Goal: Find specific page/section: Find specific page/section

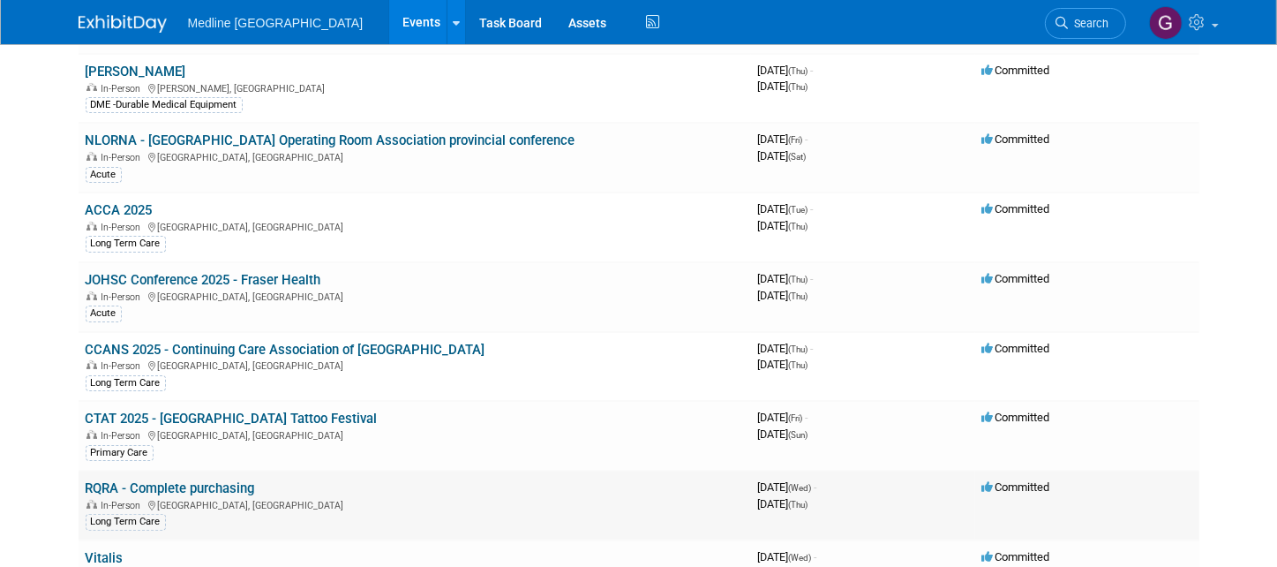
scroll to position [353, 0]
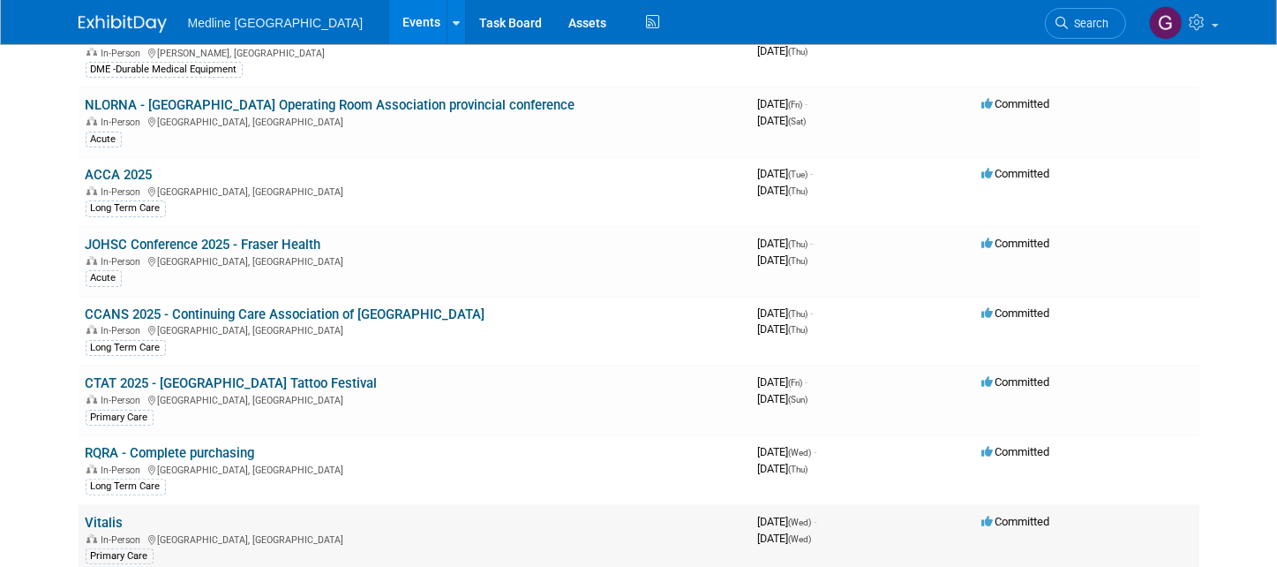
click at [98, 515] on link "Vitalis" at bounding box center [105, 523] width 38 height 16
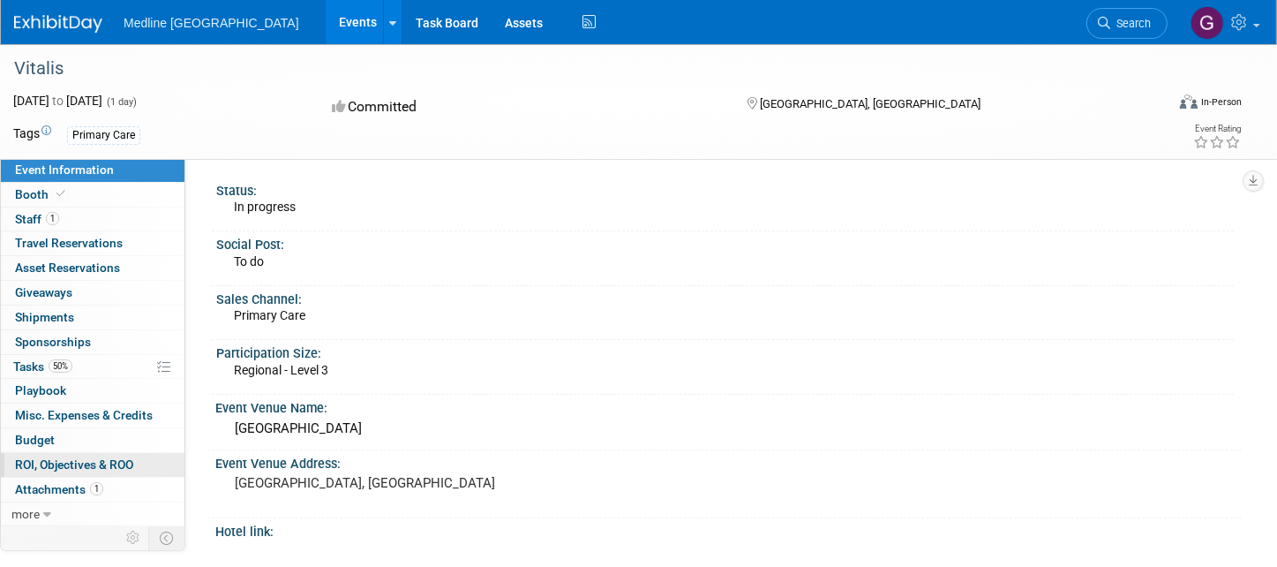
click at [39, 464] on span "ROI, Objectives & ROO 0" at bounding box center [74, 464] width 118 height 14
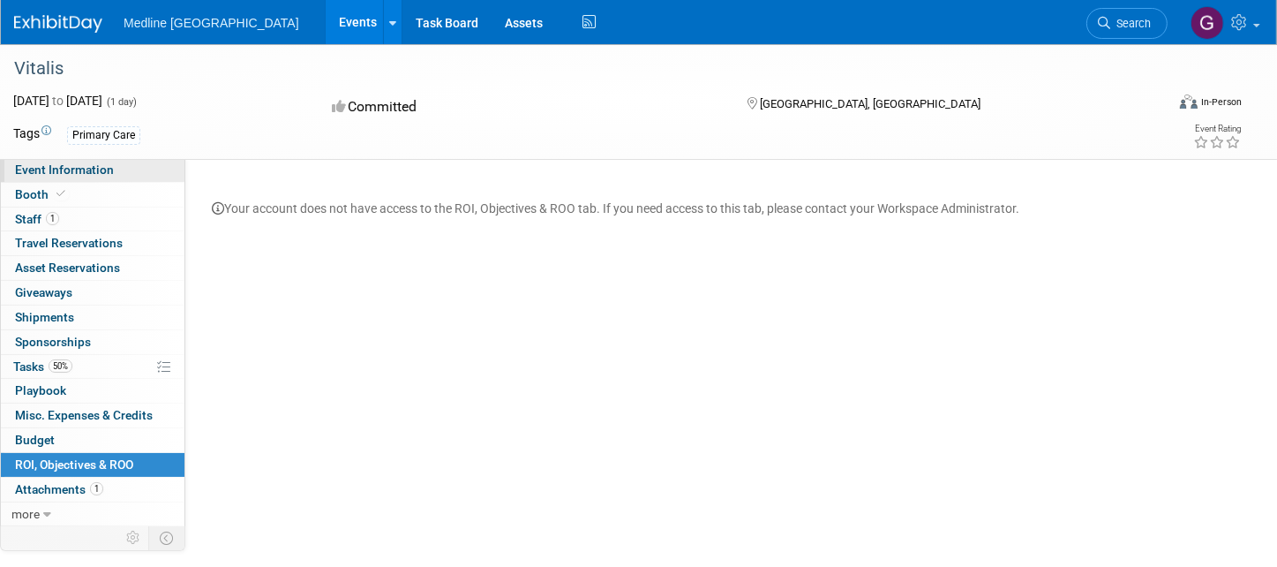
click at [47, 173] on span "Event Information" at bounding box center [64, 169] width 99 height 14
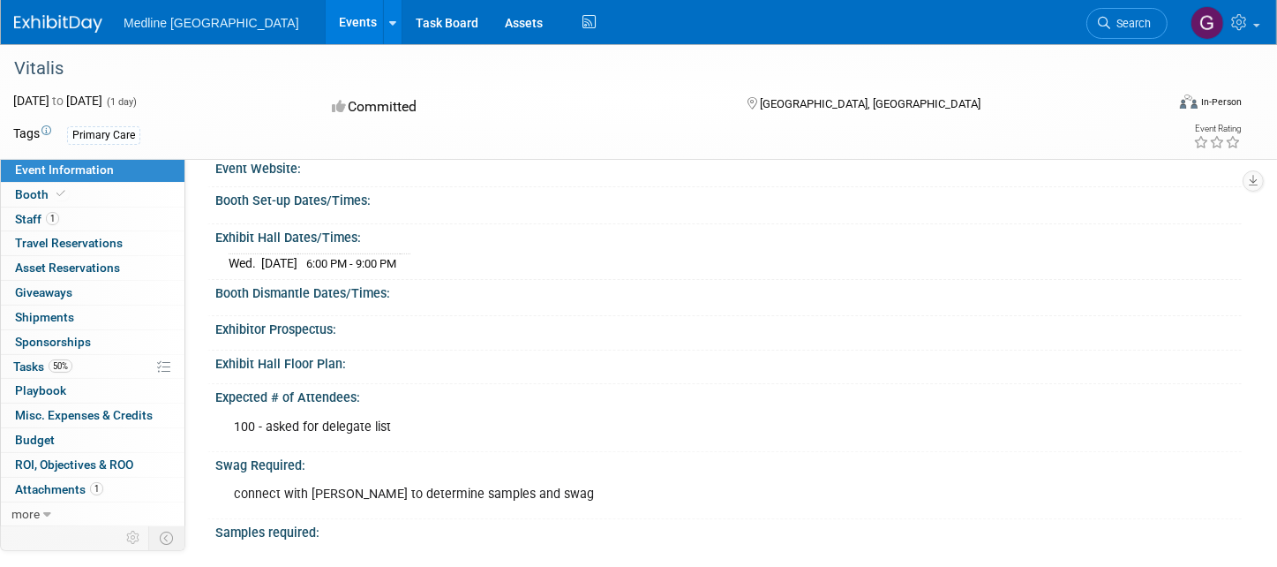
scroll to position [378, 0]
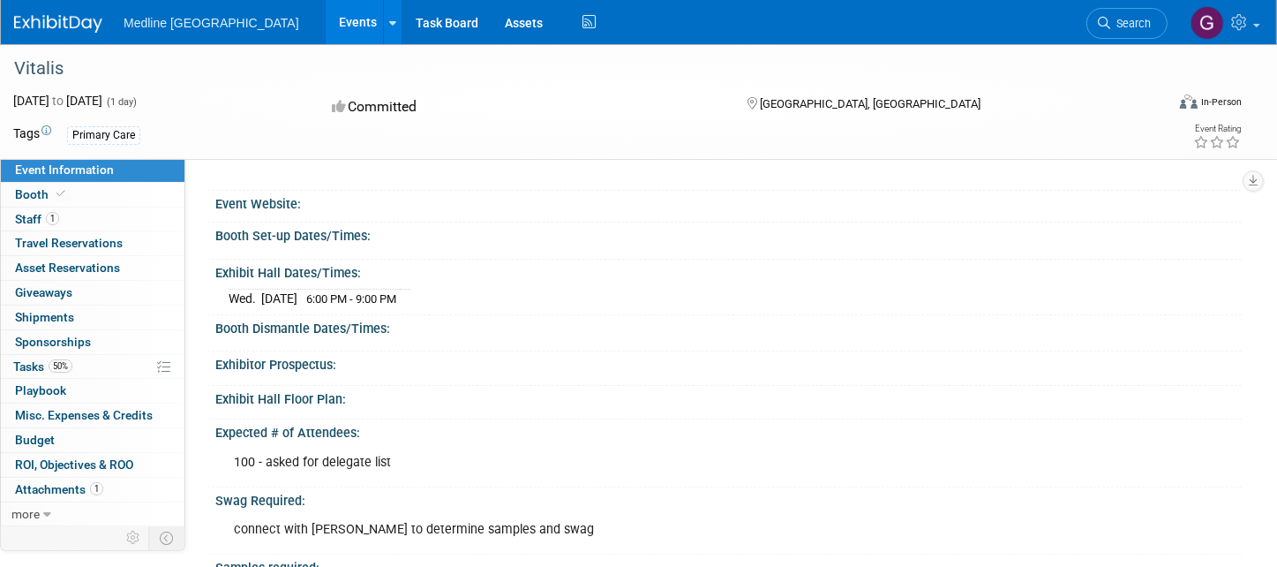
click at [1208, 352] on div "Exhibitor Prospectus:" at bounding box center [728, 362] width 1026 height 22
